Goal: Transaction & Acquisition: Purchase product/service

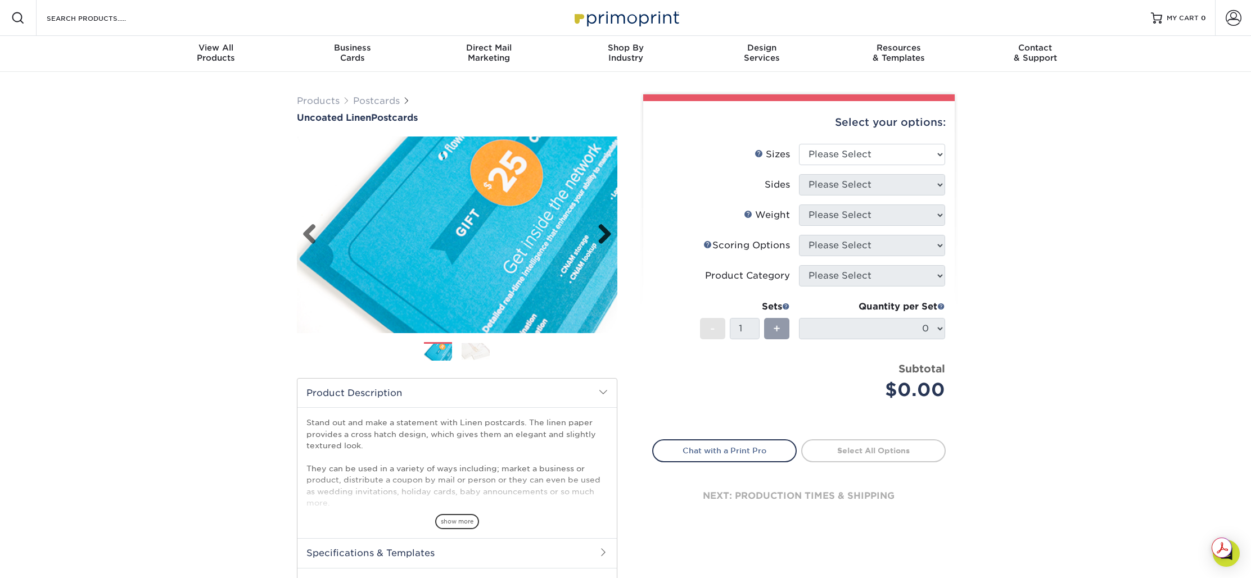
click at [608, 233] on link "Next" at bounding box center [600, 235] width 22 height 22
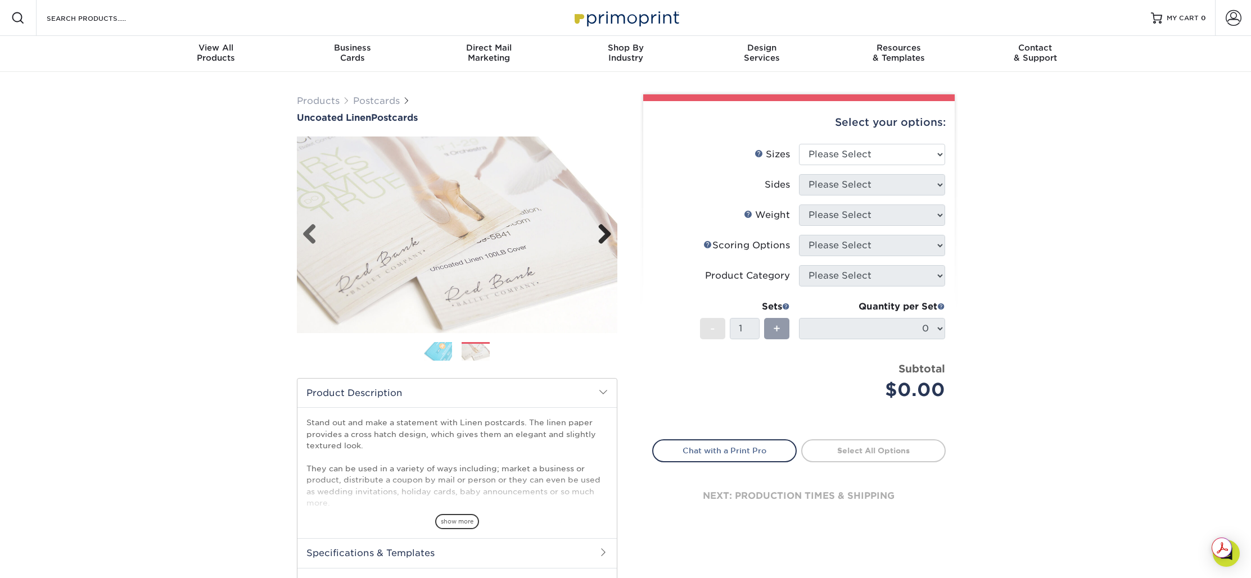
click at [607, 232] on link "Next" at bounding box center [600, 235] width 22 height 22
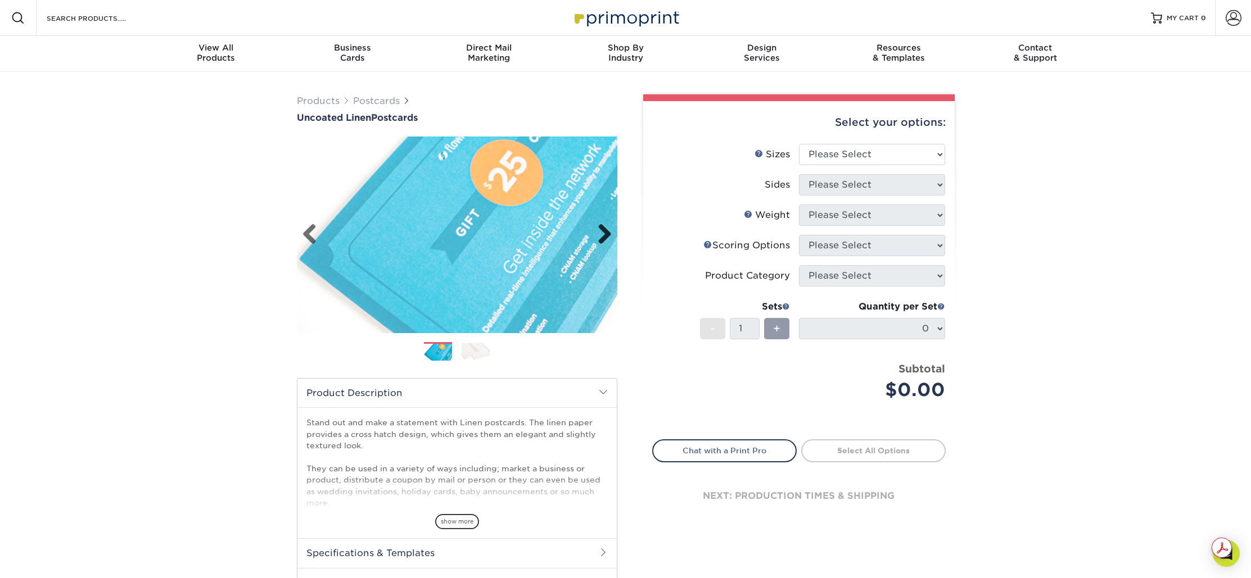
click at [606, 233] on link "Next" at bounding box center [600, 235] width 22 height 22
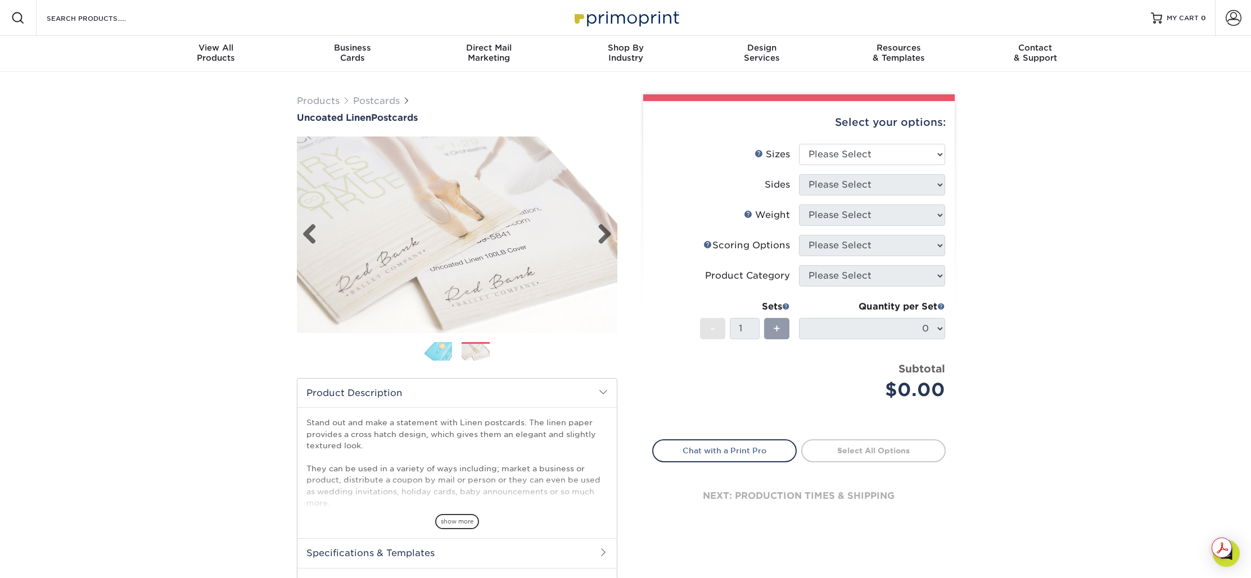
click at [490, 274] on img at bounding box center [457, 235] width 320 height 197
click at [382, 96] on link "Postcards" at bounding box center [376, 101] width 47 height 11
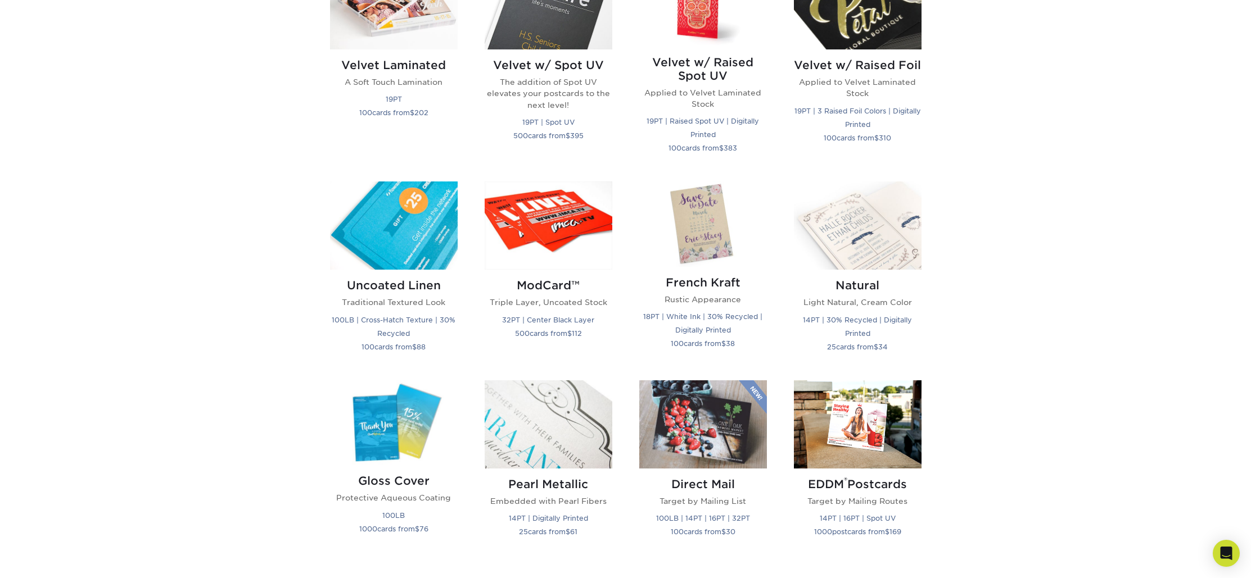
scroll to position [1292, 0]
